Goal: Transaction & Acquisition: Purchase product/service

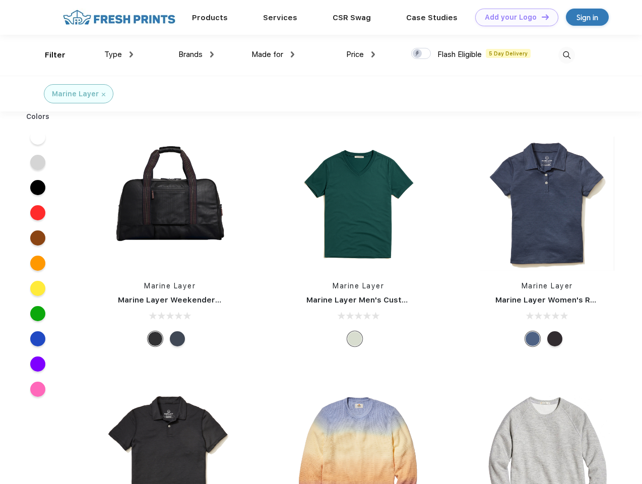
click at [513, 17] on link "Add your Logo Design Tool" at bounding box center [516, 18] width 83 height 18
click at [0, 0] on div "Design Tool" at bounding box center [0, 0] width 0 height 0
click at [541, 17] on link "Add your Logo Design Tool" at bounding box center [516, 18] width 83 height 18
click at [48, 55] on div "Filter" at bounding box center [55, 55] width 21 height 12
click at [119, 54] on span "Type" at bounding box center [113, 54] width 18 height 9
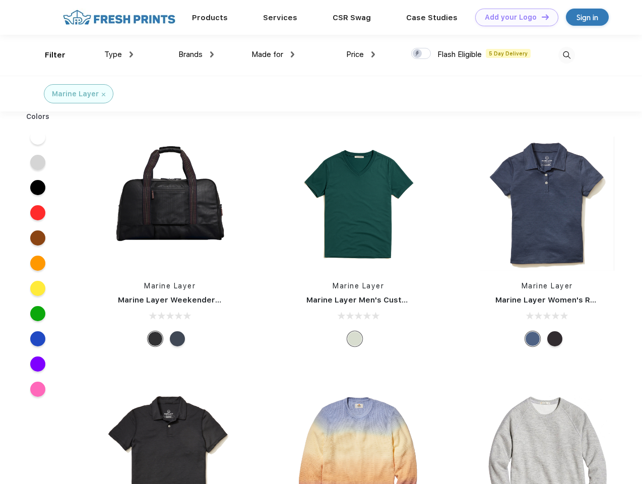
click at [196, 54] on span "Brands" at bounding box center [190, 54] width 24 height 9
click at [273, 54] on span "Made for" at bounding box center [267, 54] width 32 height 9
click at [361, 54] on span "Price" at bounding box center [355, 54] width 18 height 9
click at [421, 54] on div at bounding box center [421, 53] width 20 height 11
click at [418, 54] on input "checkbox" at bounding box center [414, 50] width 7 height 7
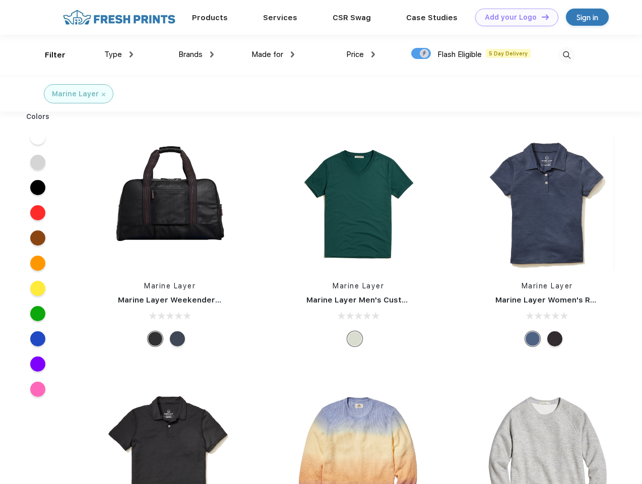
click at [566, 55] on img at bounding box center [566, 55] width 17 height 17
